Goal: Navigation & Orientation: Find specific page/section

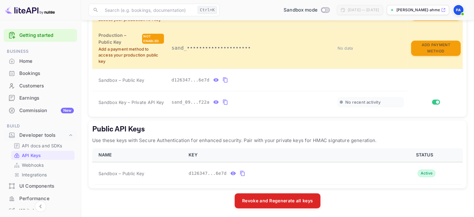
scroll to position [41, 0]
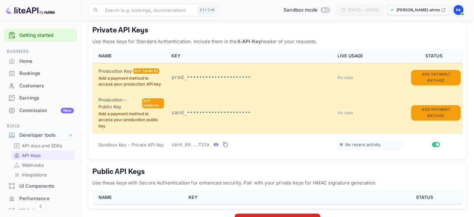
scroll to position [101, 0]
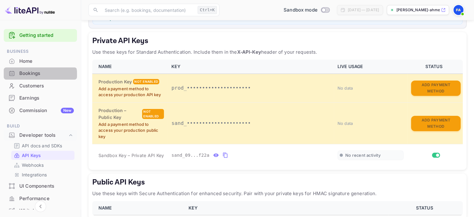
click at [27, 79] on div "Bookings" at bounding box center [40, 73] width 73 height 12
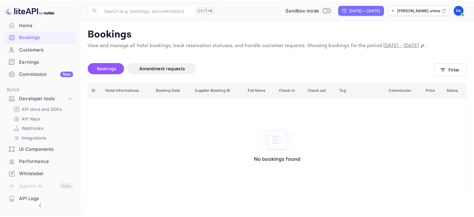
scroll to position [93, 0]
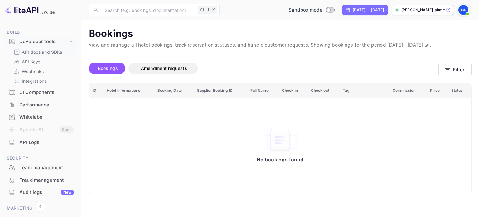
click at [46, 53] on p "API docs and SDKs" at bounding box center [42, 52] width 41 height 7
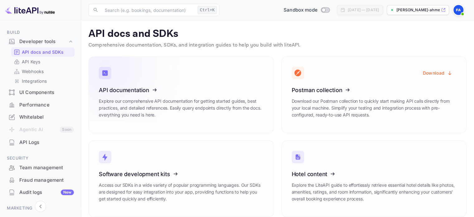
click at [157, 92] on icon at bounding box center [137, 89] width 97 height 64
